Goal: Navigation & Orientation: Understand site structure

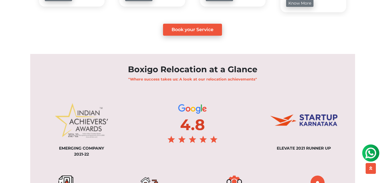
scroll to position [431, 0]
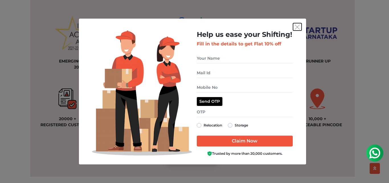
click at [297, 28] on img "get free quote dialog" at bounding box center [297, 26] width 5 height 5
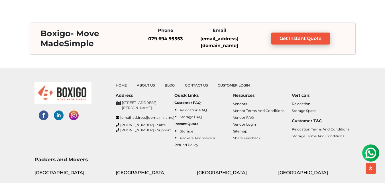
scroll to position [1386, 0]
click at [238, 129] on link "Sitemap" at bounding box center [240, 130] width 14 height 4
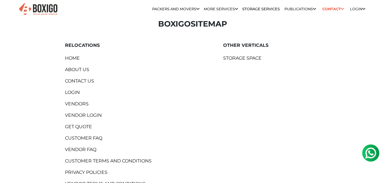
click at [47, 4] on img at bounding box center [38, 9] width 40 height 14
